Goal: Task Accomplishment & Management: Manage account settings

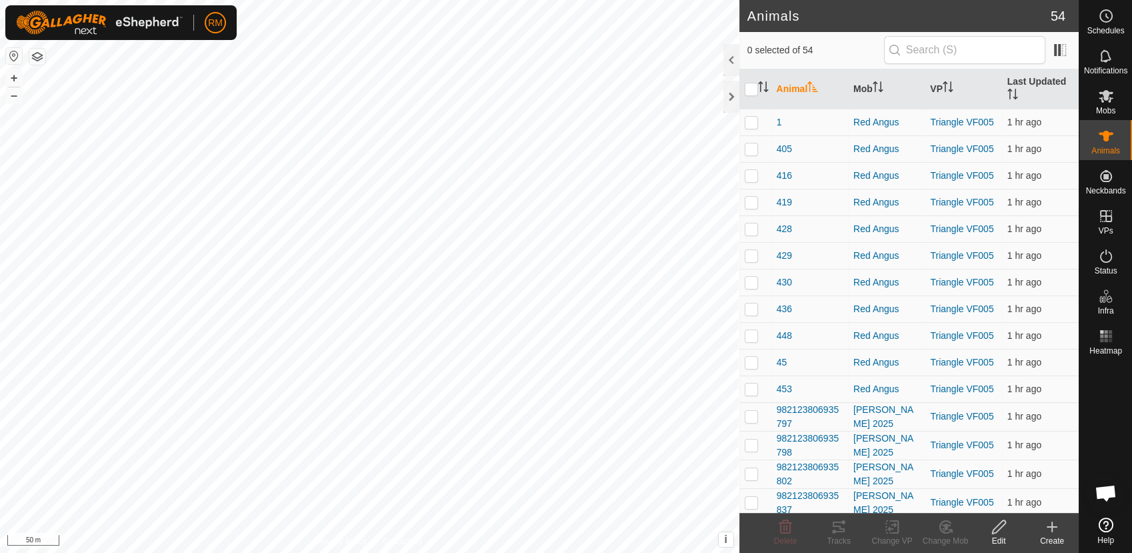
click at [216, 35] on div "RM" at bounding box center [120, 22] width 231 height 35
click at [215, 31] on p-avatar "RM" at bounding box center [215, 22] width 21 height 21
click at [242, 102] on link "Logout" at bounding box center [277, 102] width 132 height 21
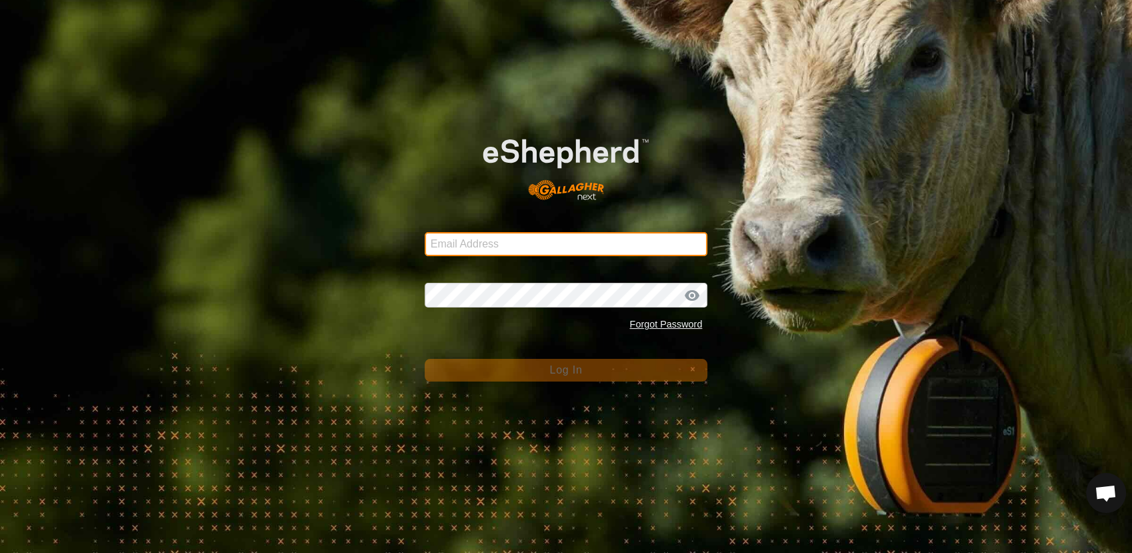
type input "[EMAIL_ADDRESS][DOMAIN_NAME]"
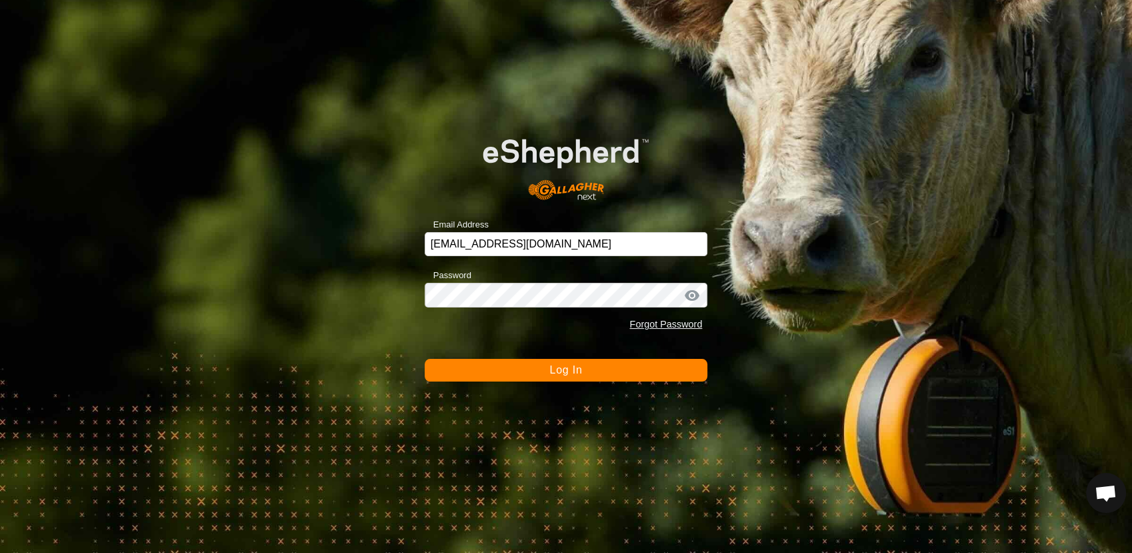
click at [535, 373] on button "Log In" at bounding box center [566, 370] width 283 height 23
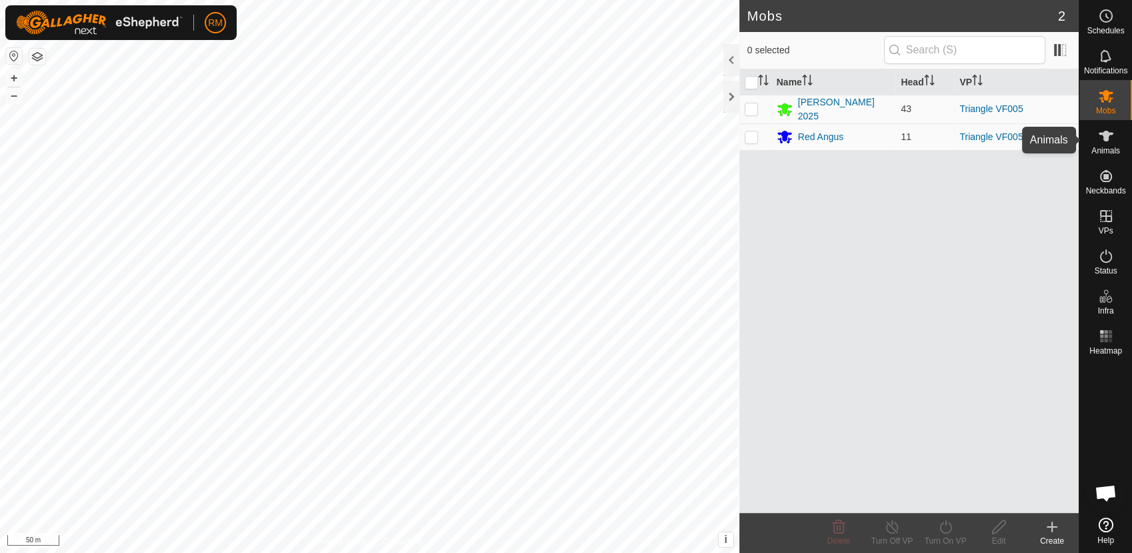
click at [1092, 143] on div "Animals" at bounding box center [1105, 140] width 53 height 40
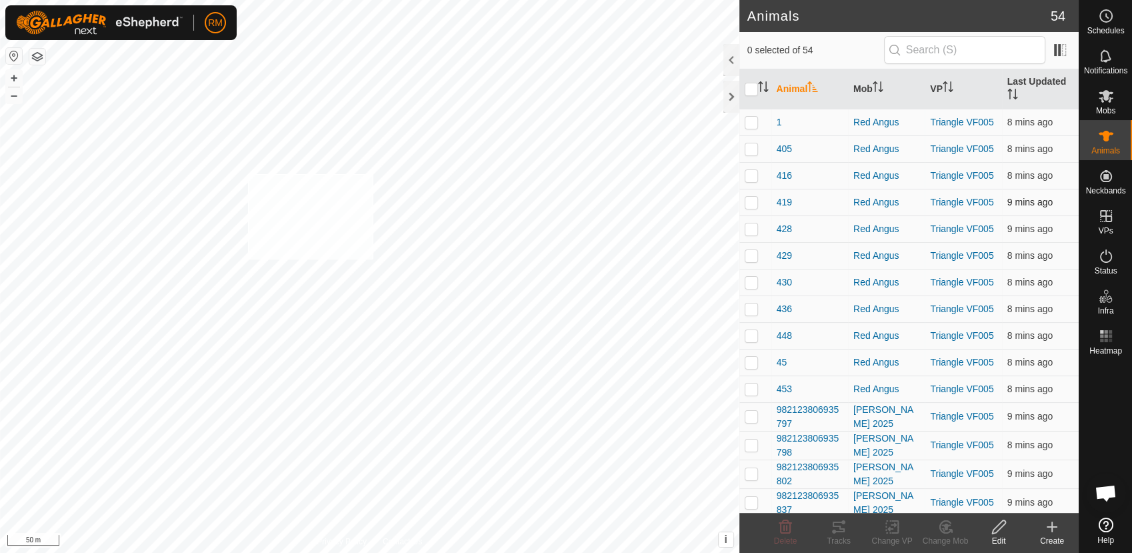
checkbox input "true"
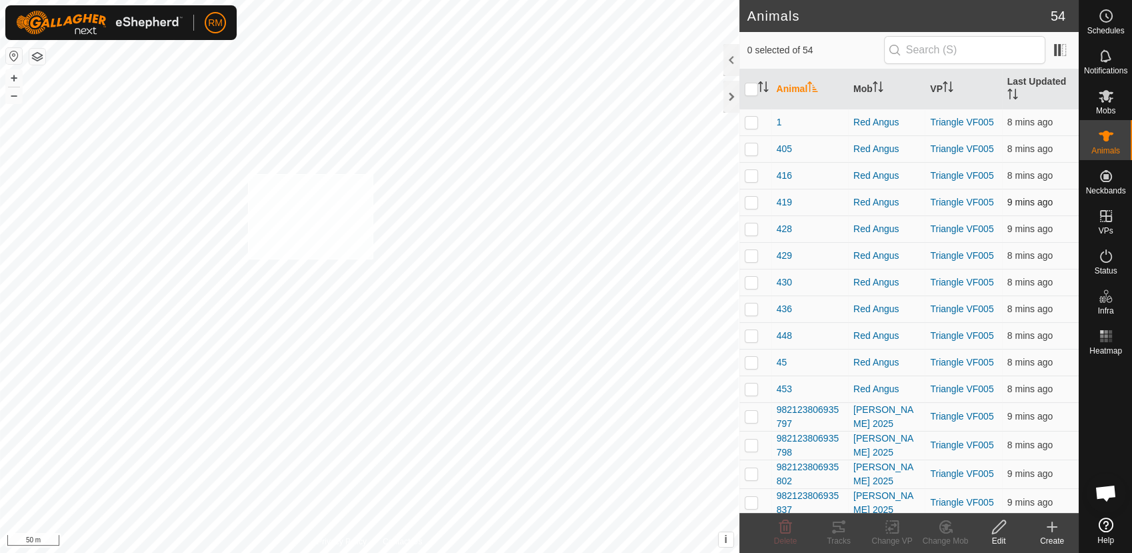
checkbox input "true"
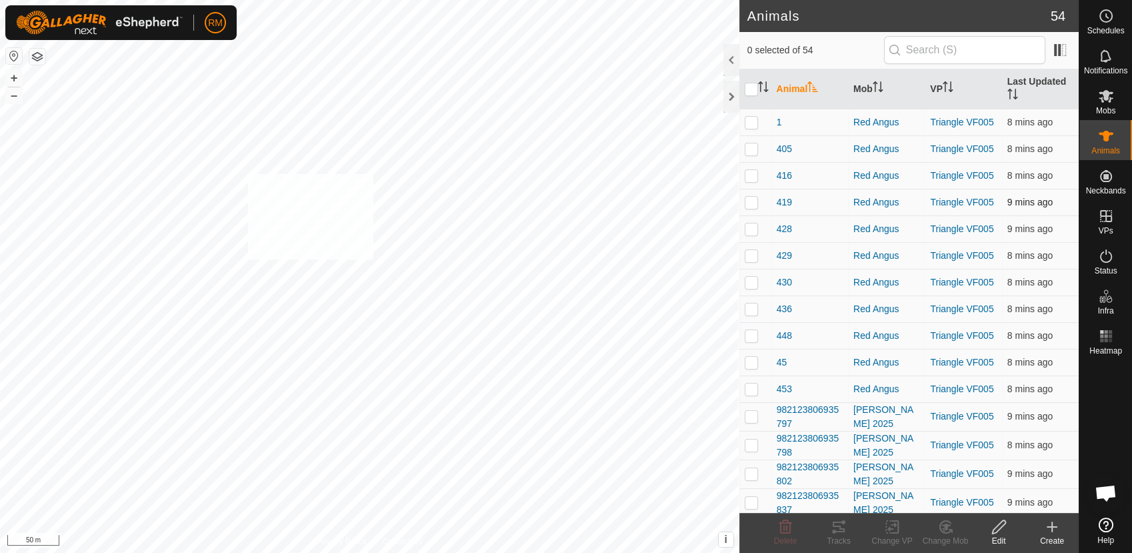
checkbox input "true"
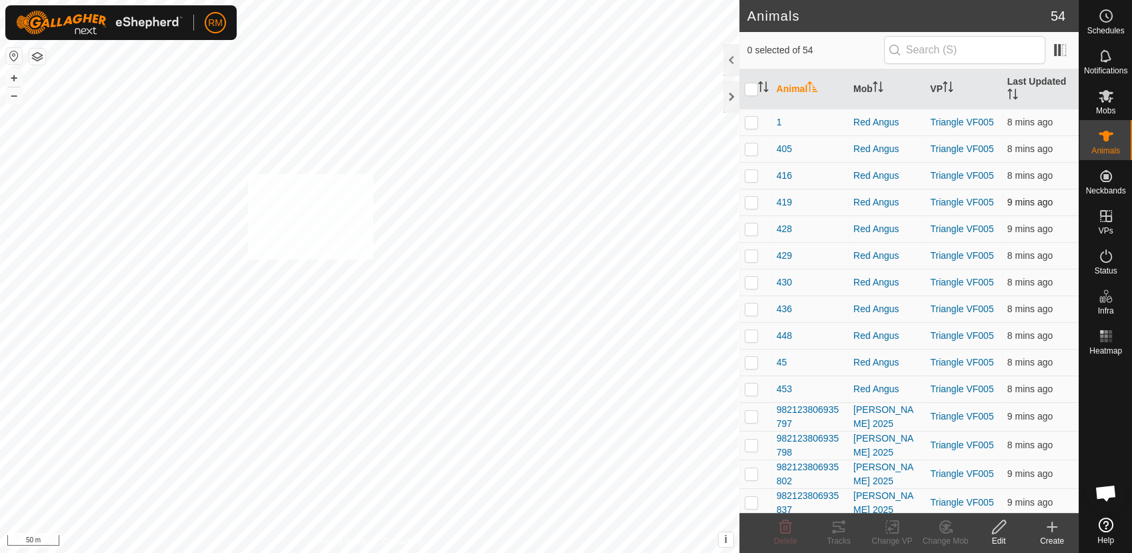
checkbox input "true"
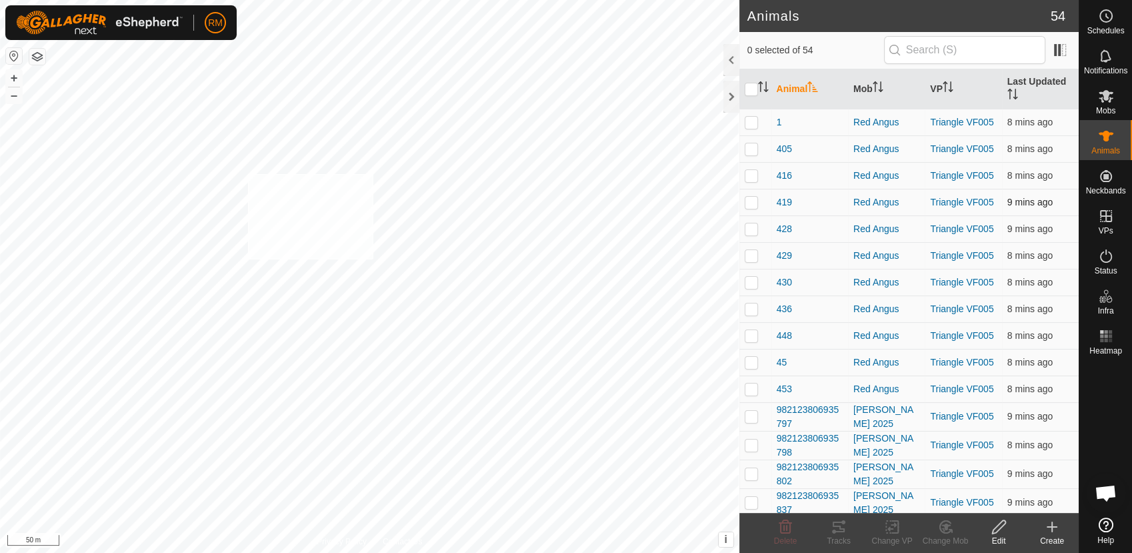
checkbox input "true"
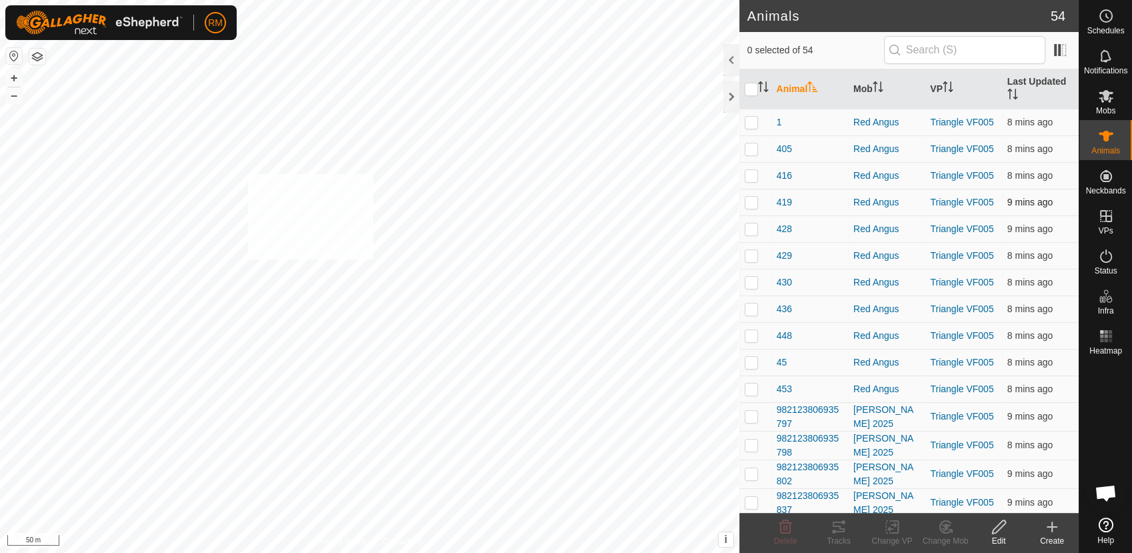
checkbox input "true"
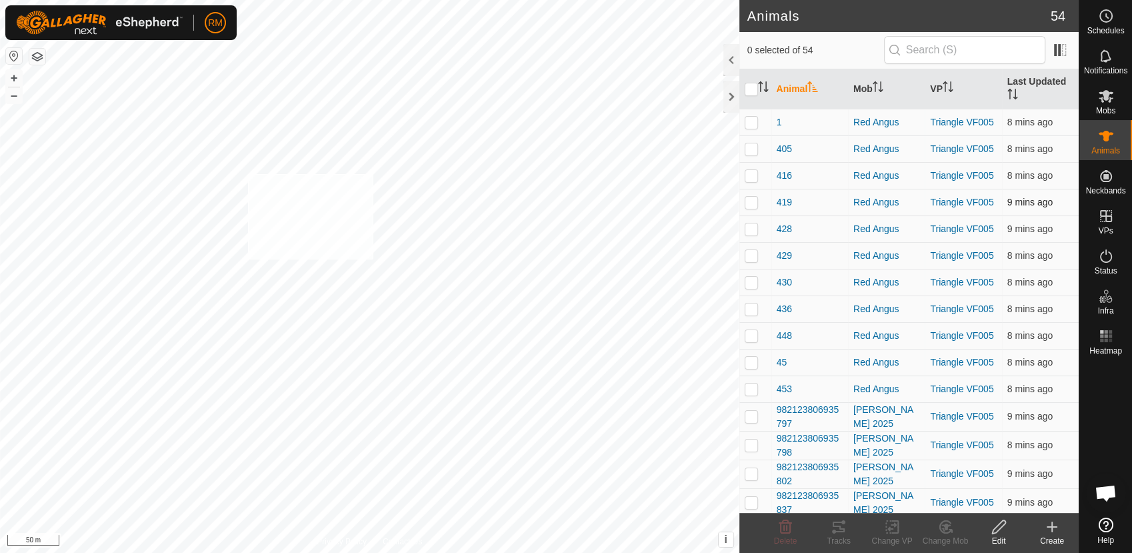
checkbox input "true"
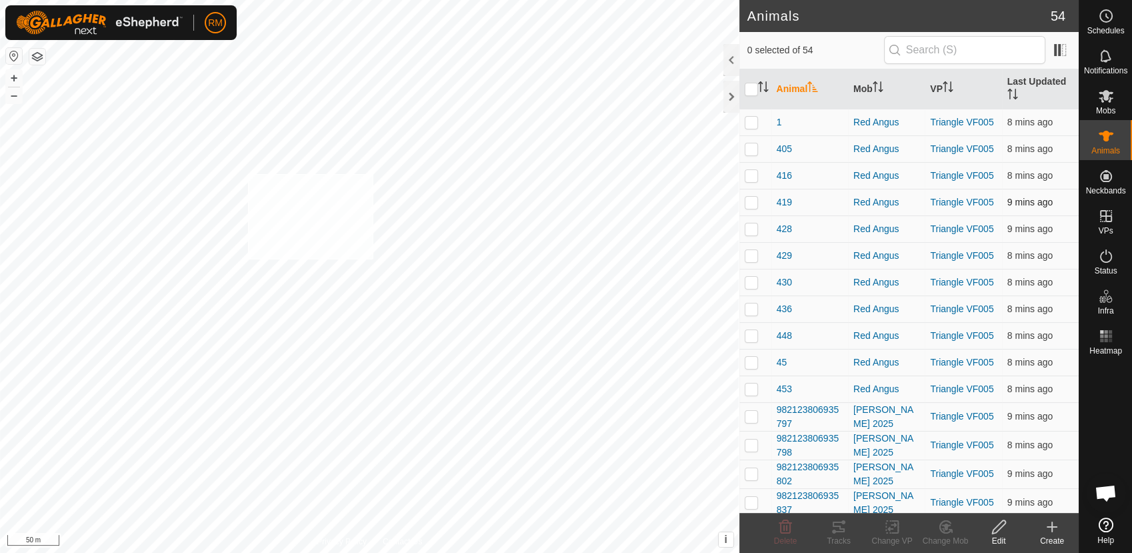
checkbox input "true"
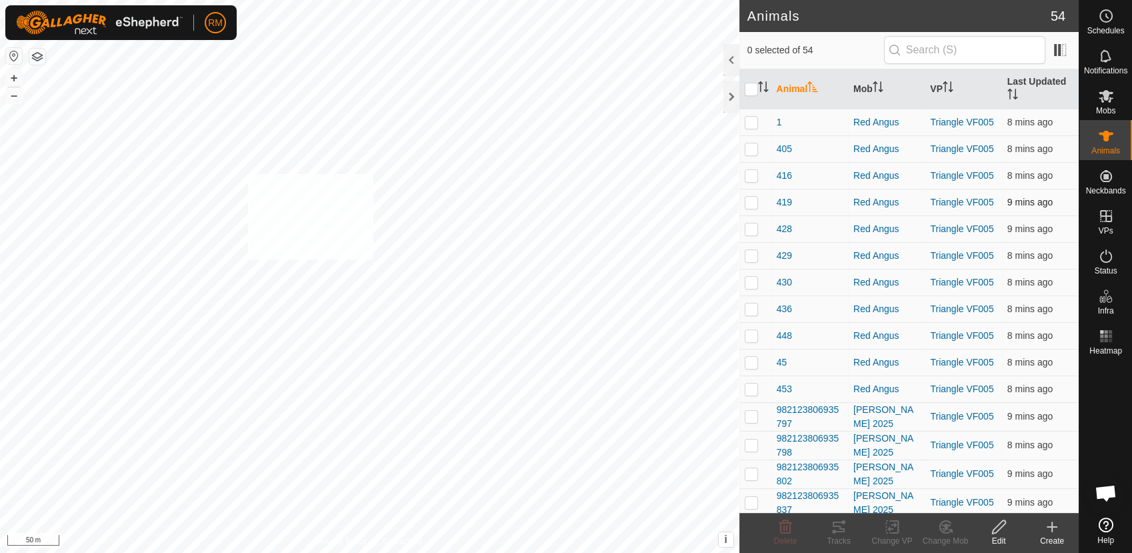
checkbox input "true"
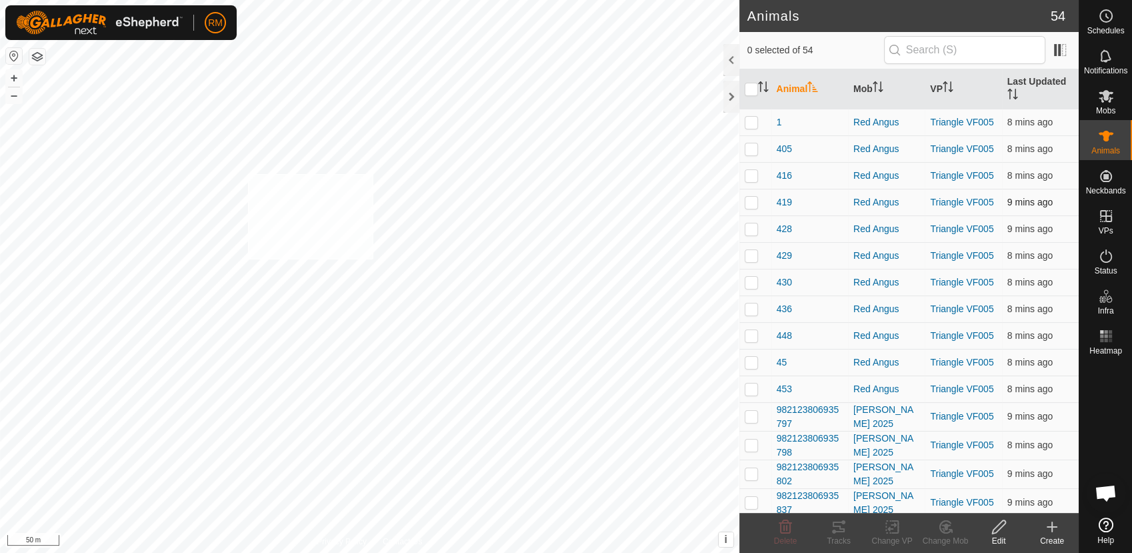
checkbox input "true"
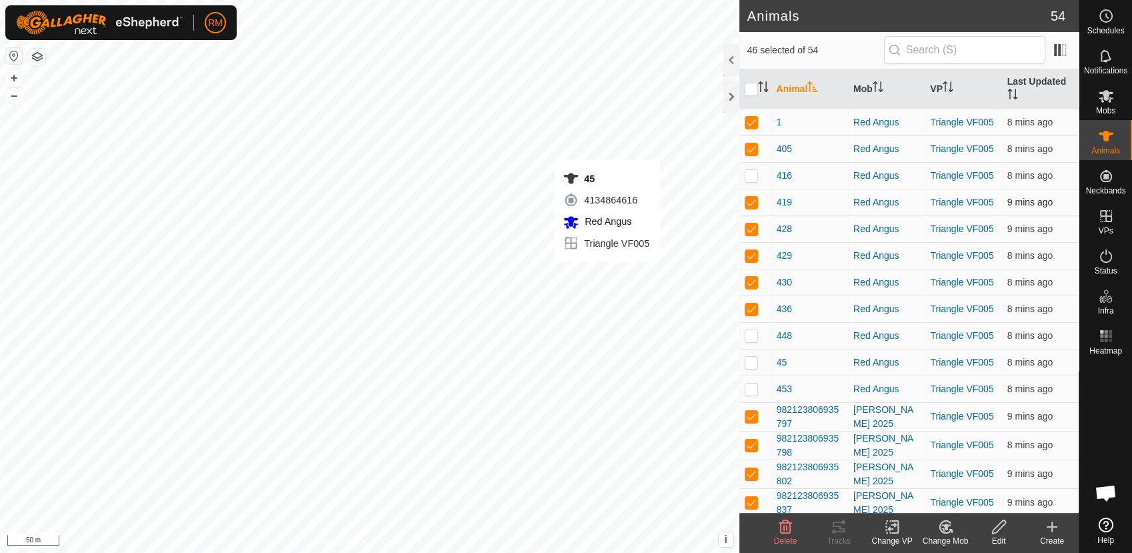
checkbox input "false"
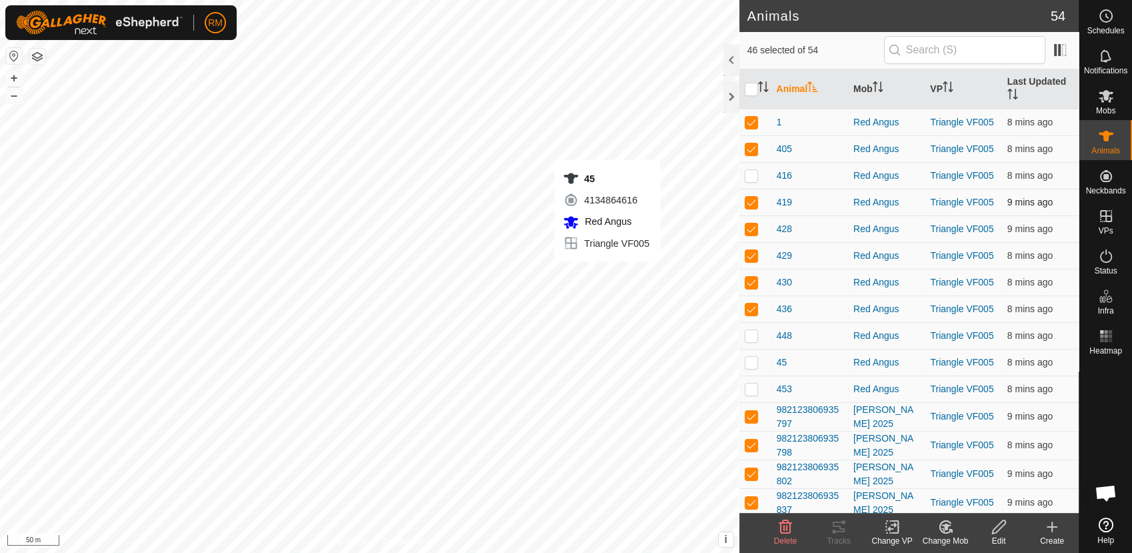
checkbox input "false"
checkbox input "true"
checkbox input "false"
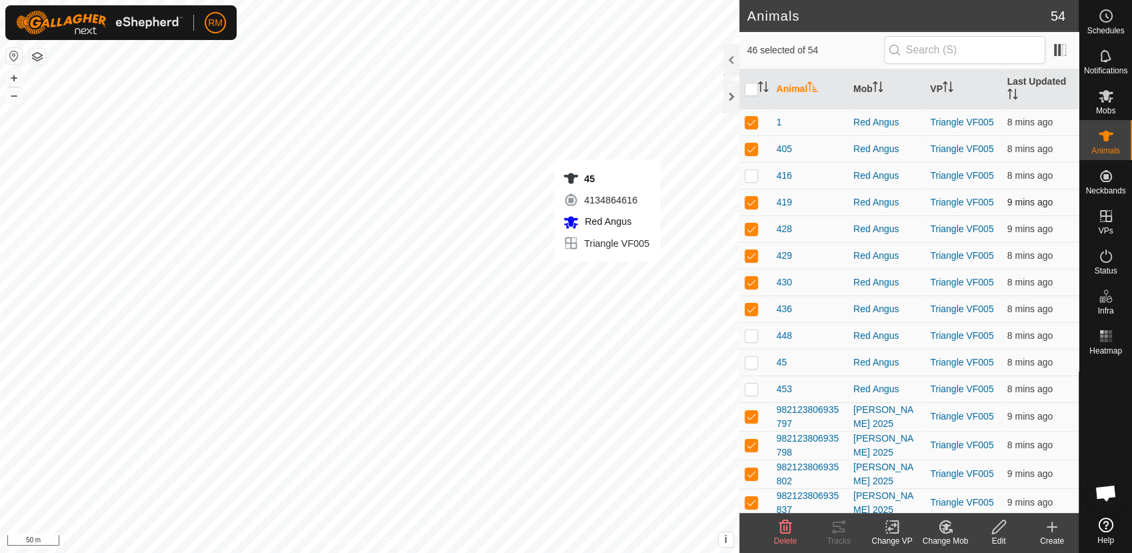
checkbox input "false"
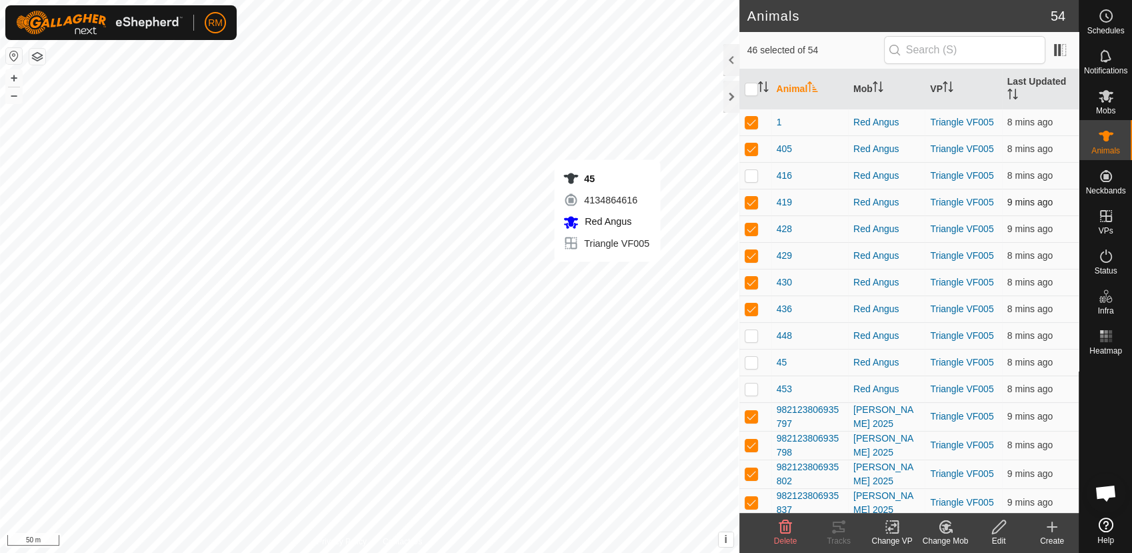
checkbox input "false"
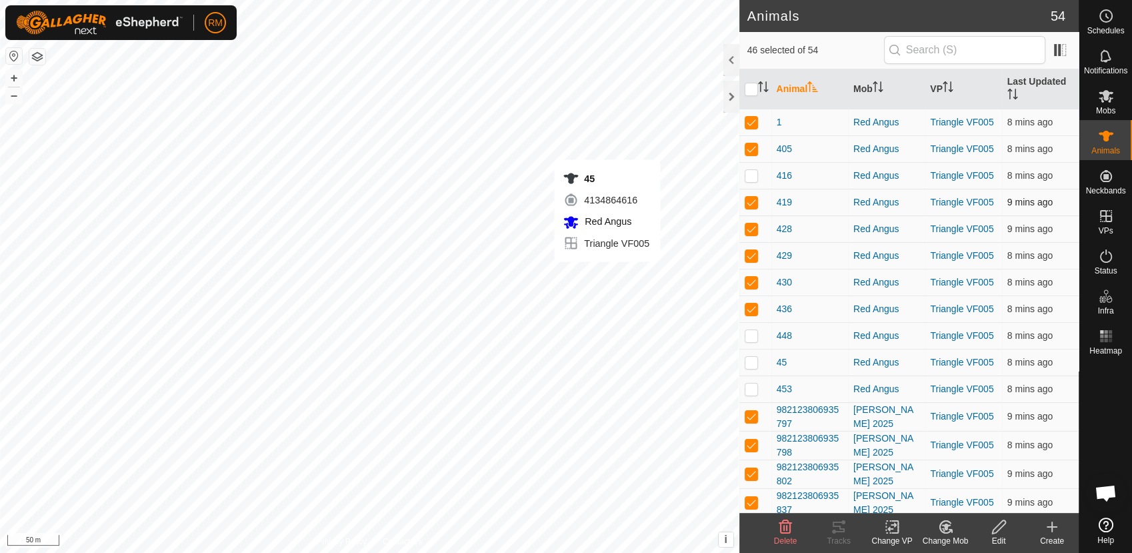
checkbox input "false"
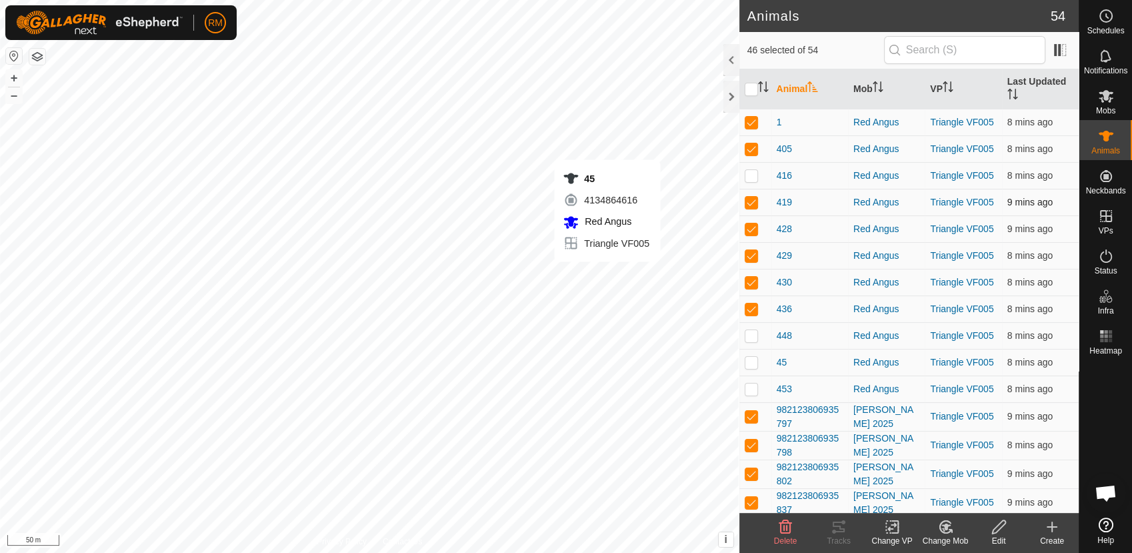
checkbox input "false"
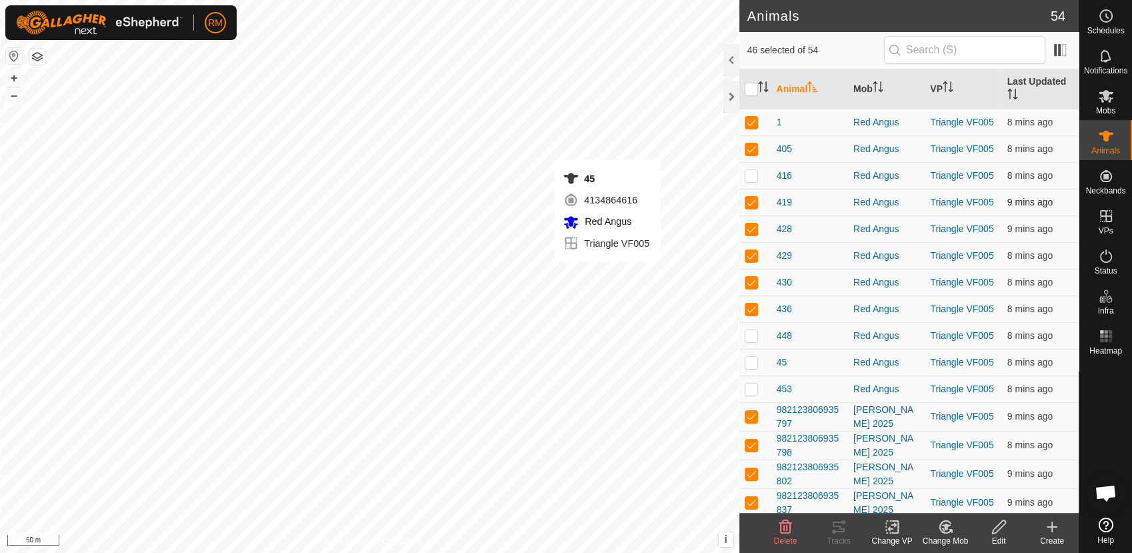
checkbox input "false"
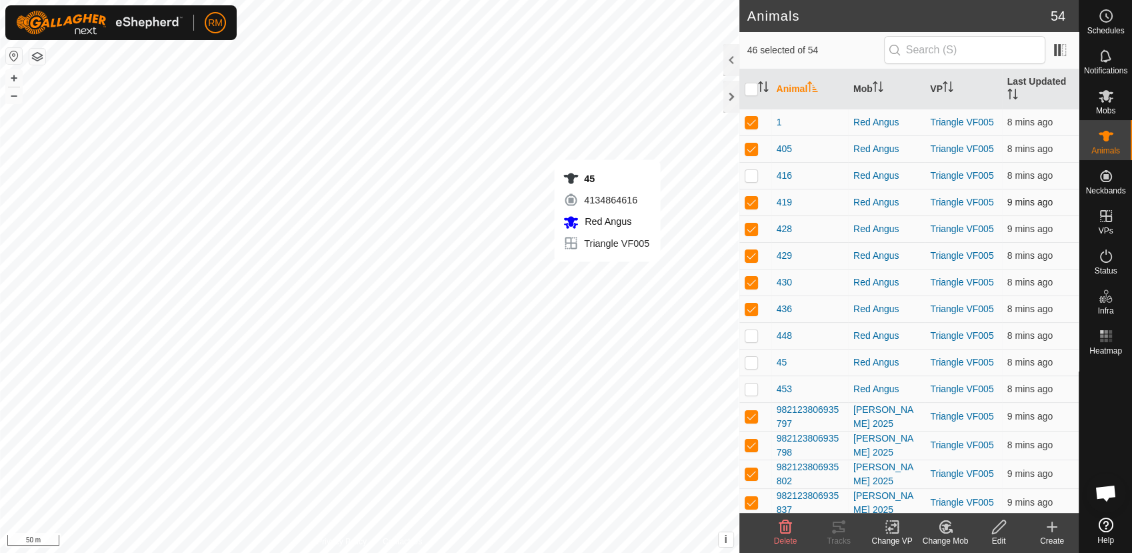
checkbox input "false"
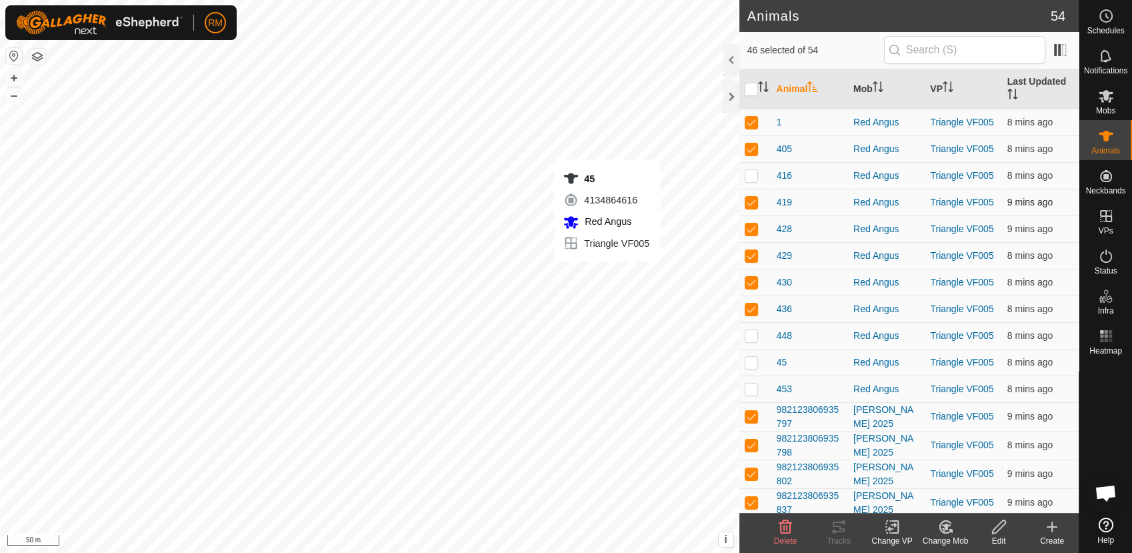
checkbox input "false"
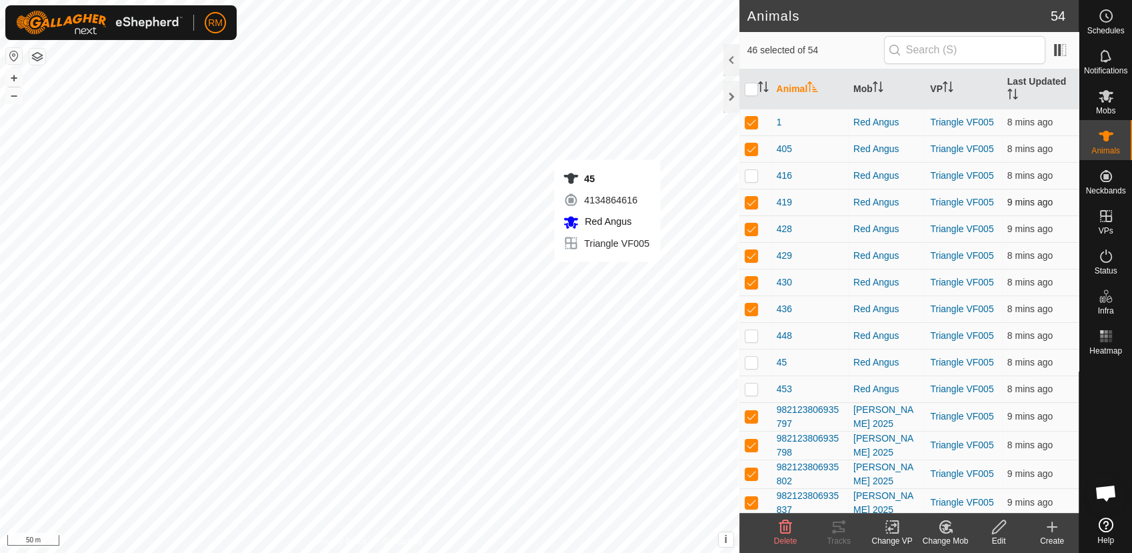
checkbox input "false"
